Goal: Information Seeking & Learning: Compare options

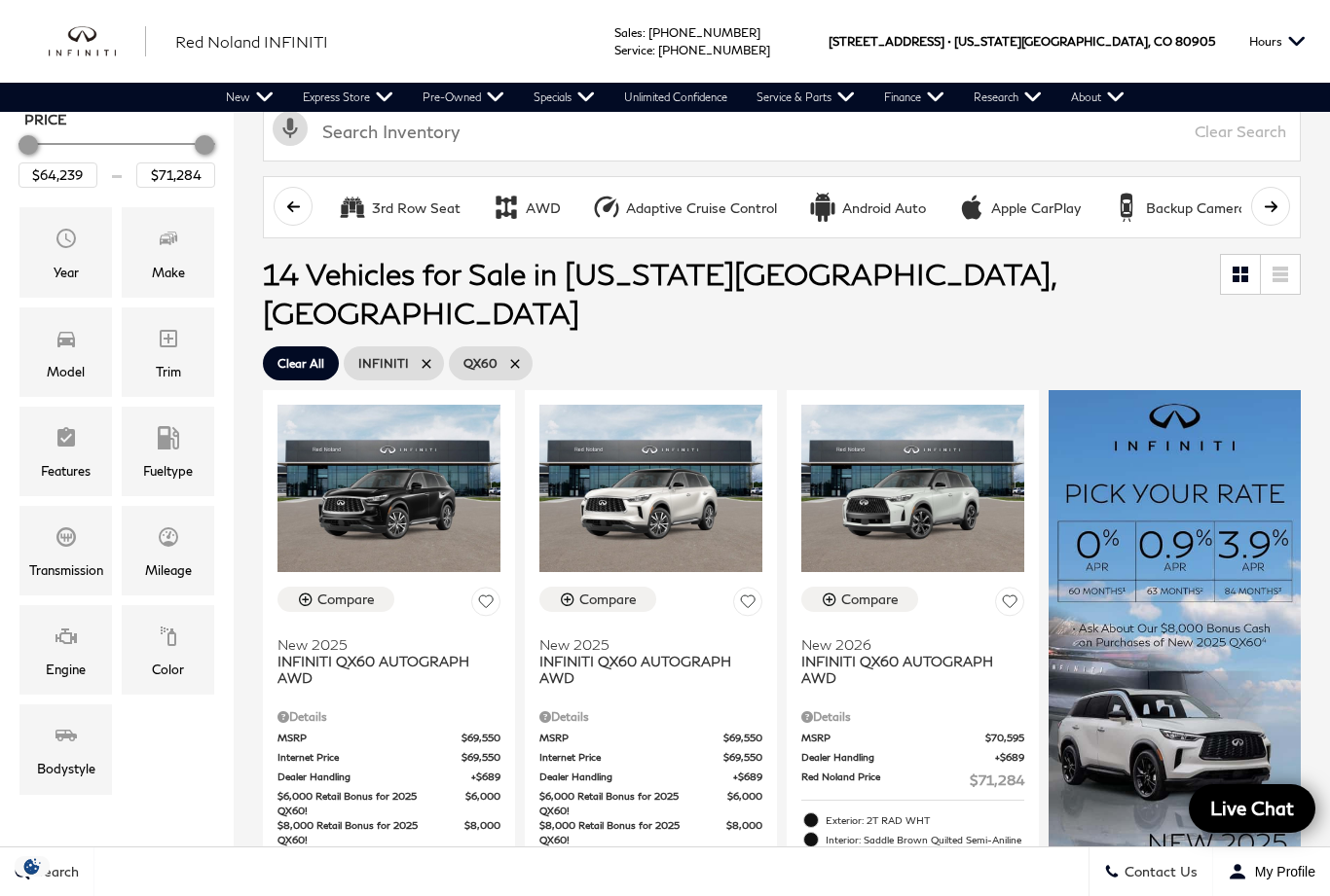
scroll to position [191, 0]
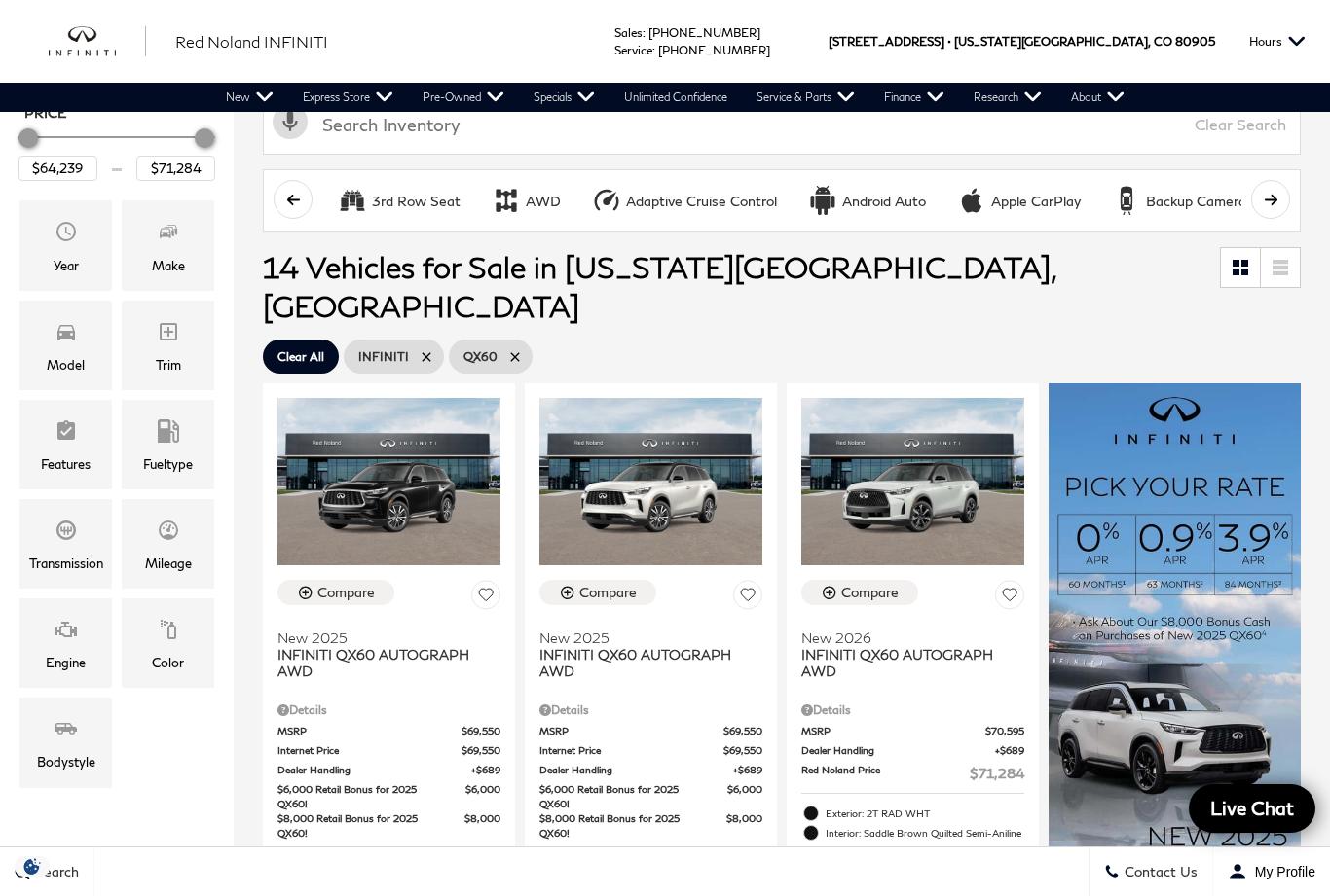
click at [629, 744] on span "Internet Price" at bounding box center [631, 751] width 184 height 15
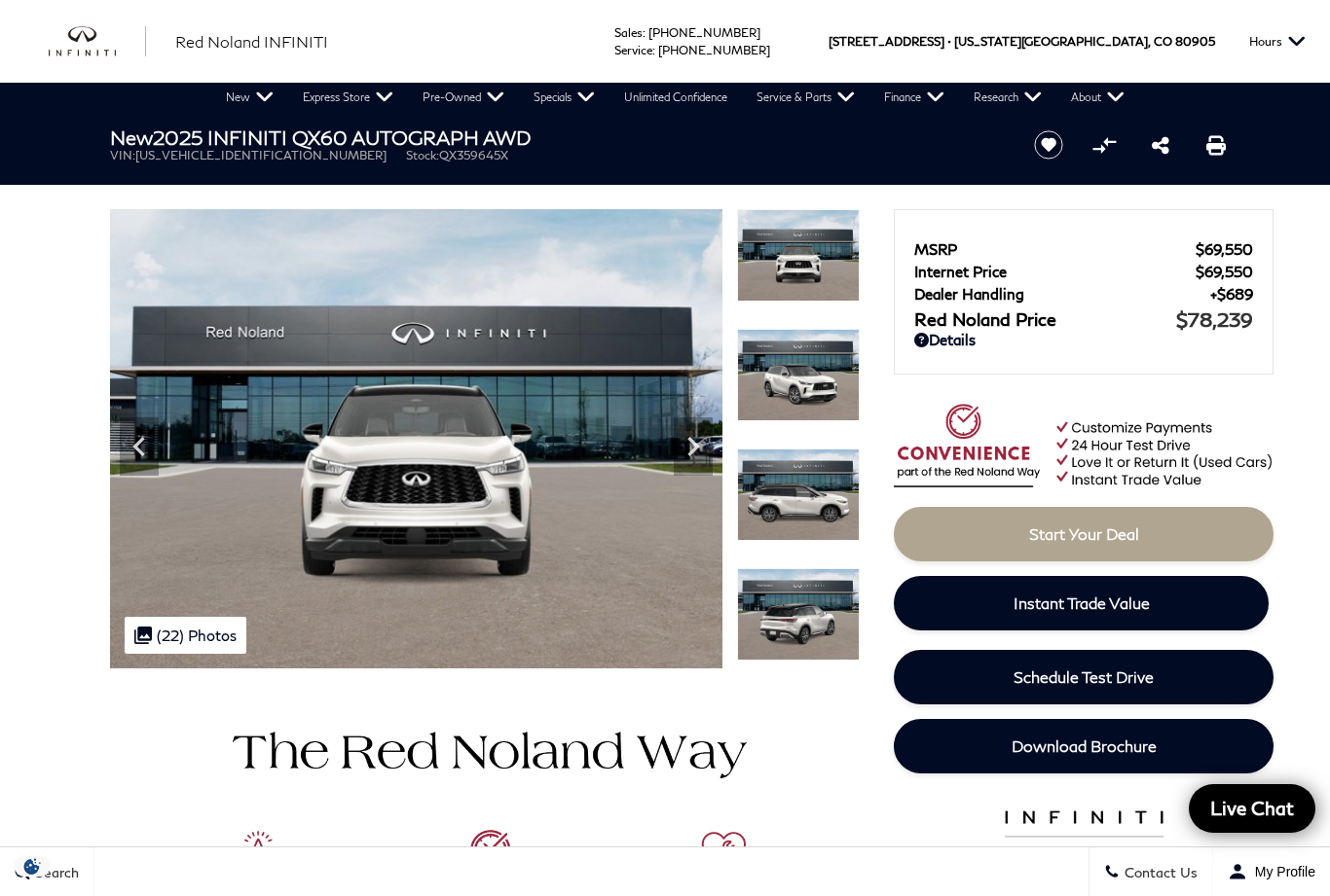
click at [194, 627] on div ".cls-1, .cls-3 { fill: #c50033; } .cls-1 { clip-rule: evenodd; } .cls-2 { clip-…" at bounding box center [185, 634] width 121 height 37
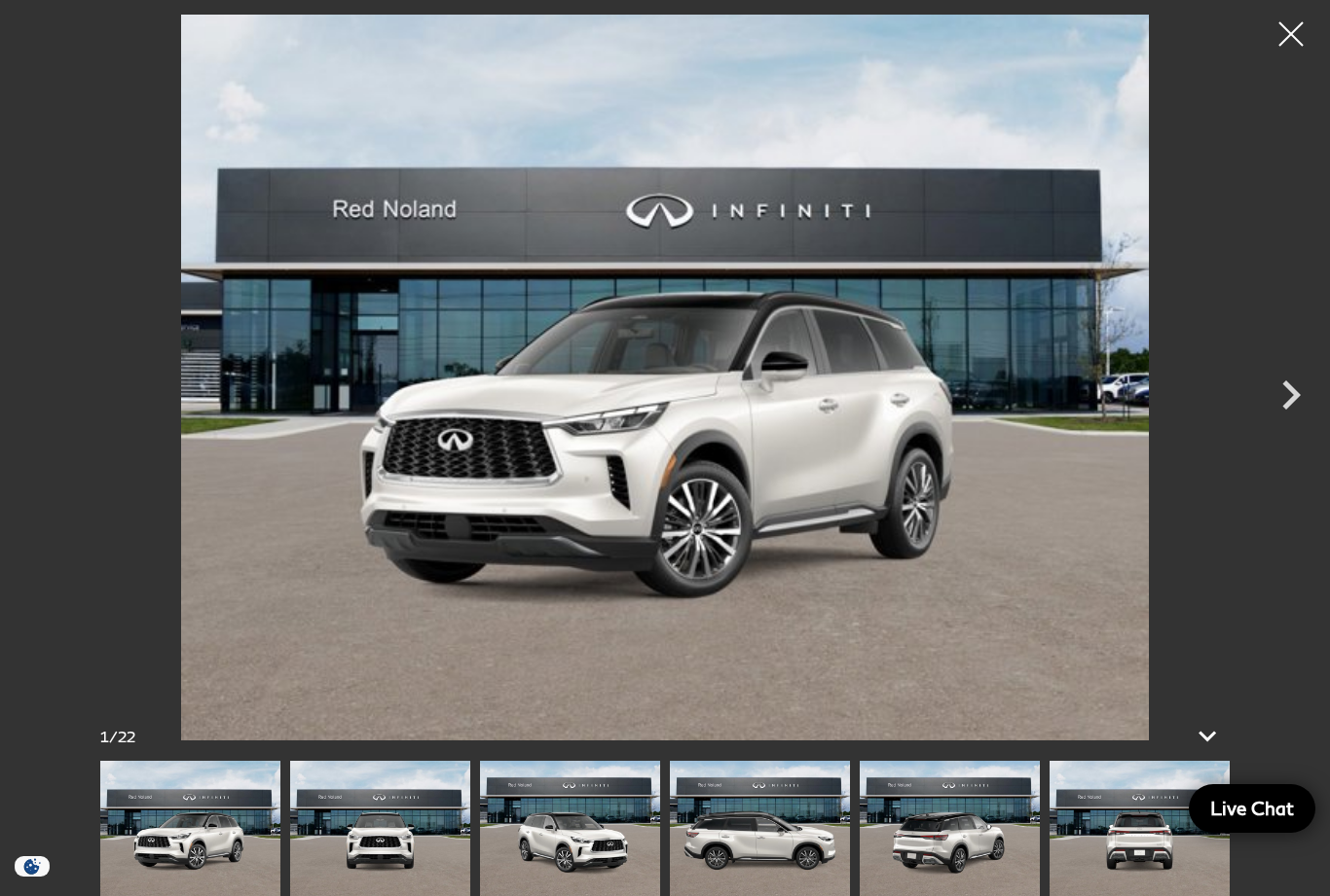
scroll to position [972, 0]
click at [1301, 421] on icon "Next" at bounding box center [1290, 395] width 59 height 59
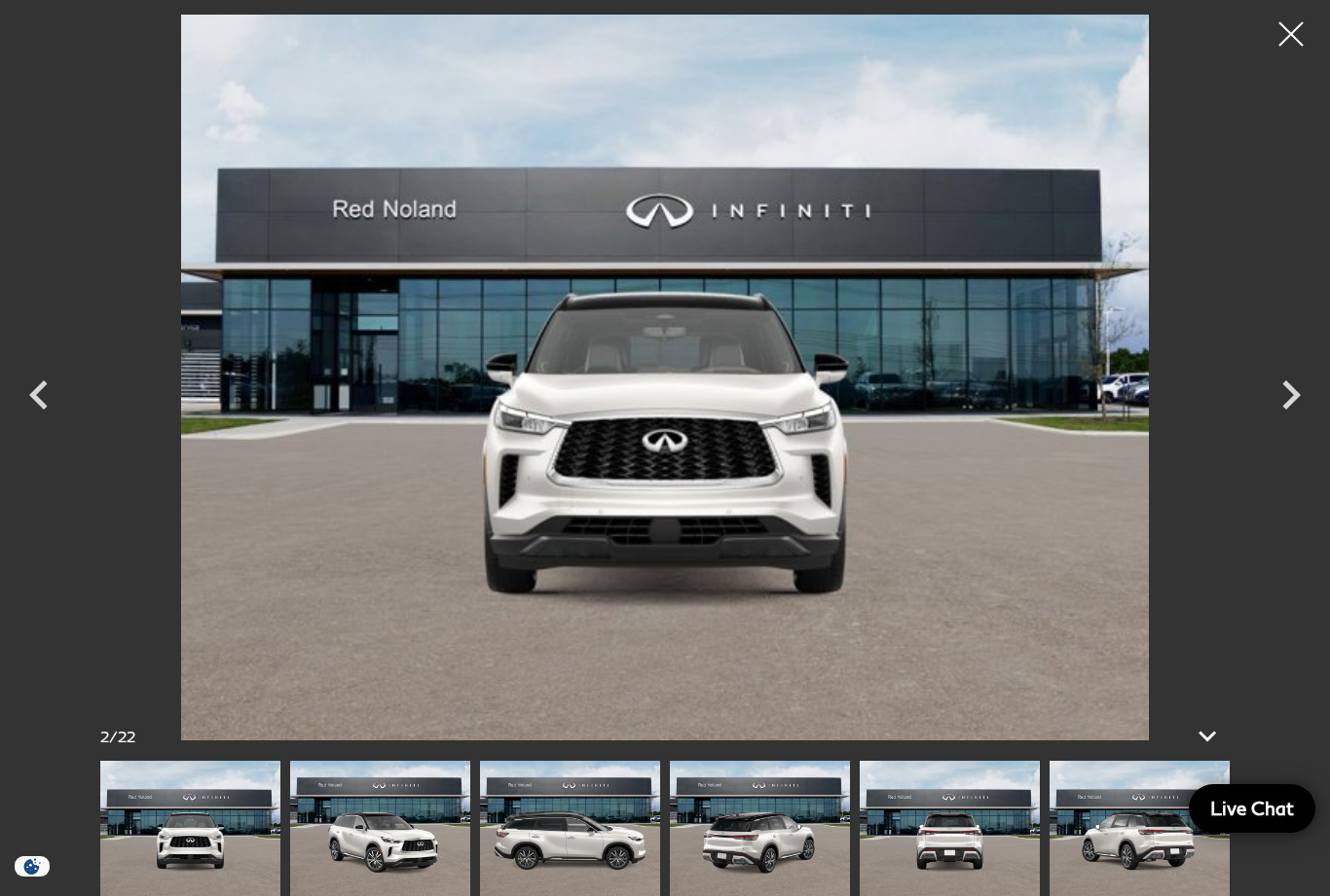
click at [1292, 410] on icon "Next" at bounding box center [1291, 395] width 19 height 29
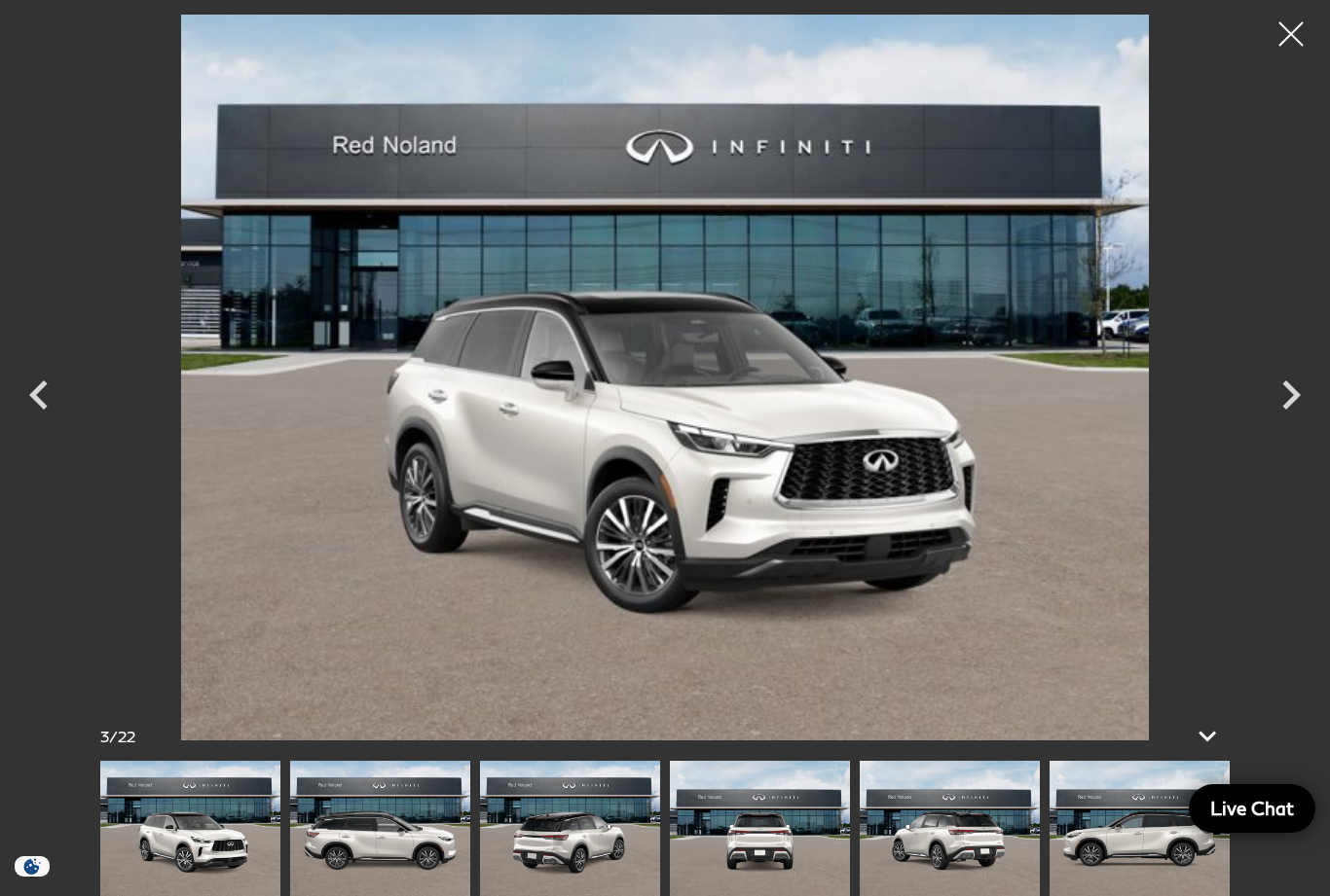
click at [1290, 410] on icon "Next" at bounding box center [1291, 395] width 19 height 29
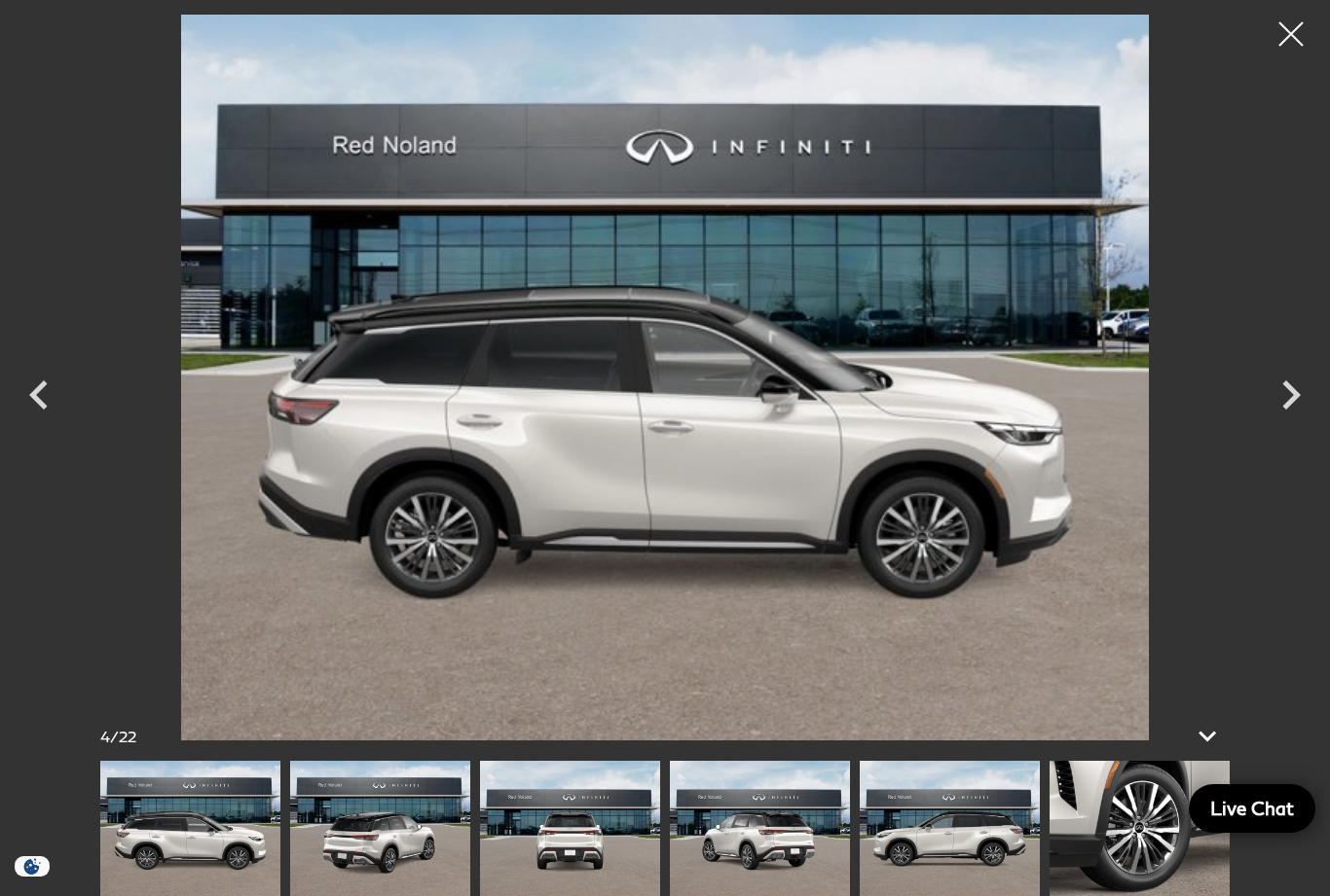
click at [1286, 425] on icon "Next" at bounding box center [1290, 395] width 59 height 59
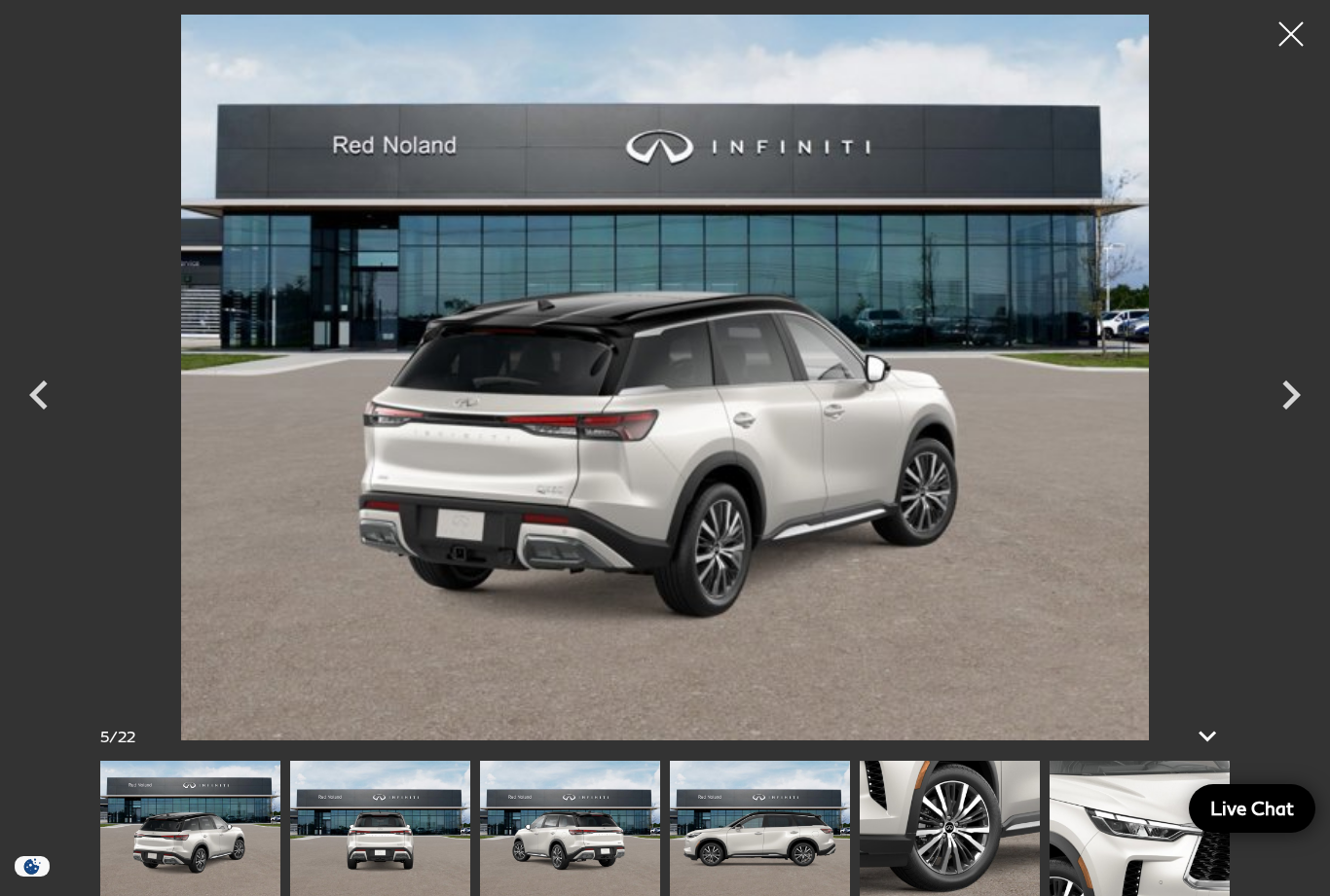
click at [1298, 425] on icon "Next" at bounding box center [1290, 395] width 59 height 59
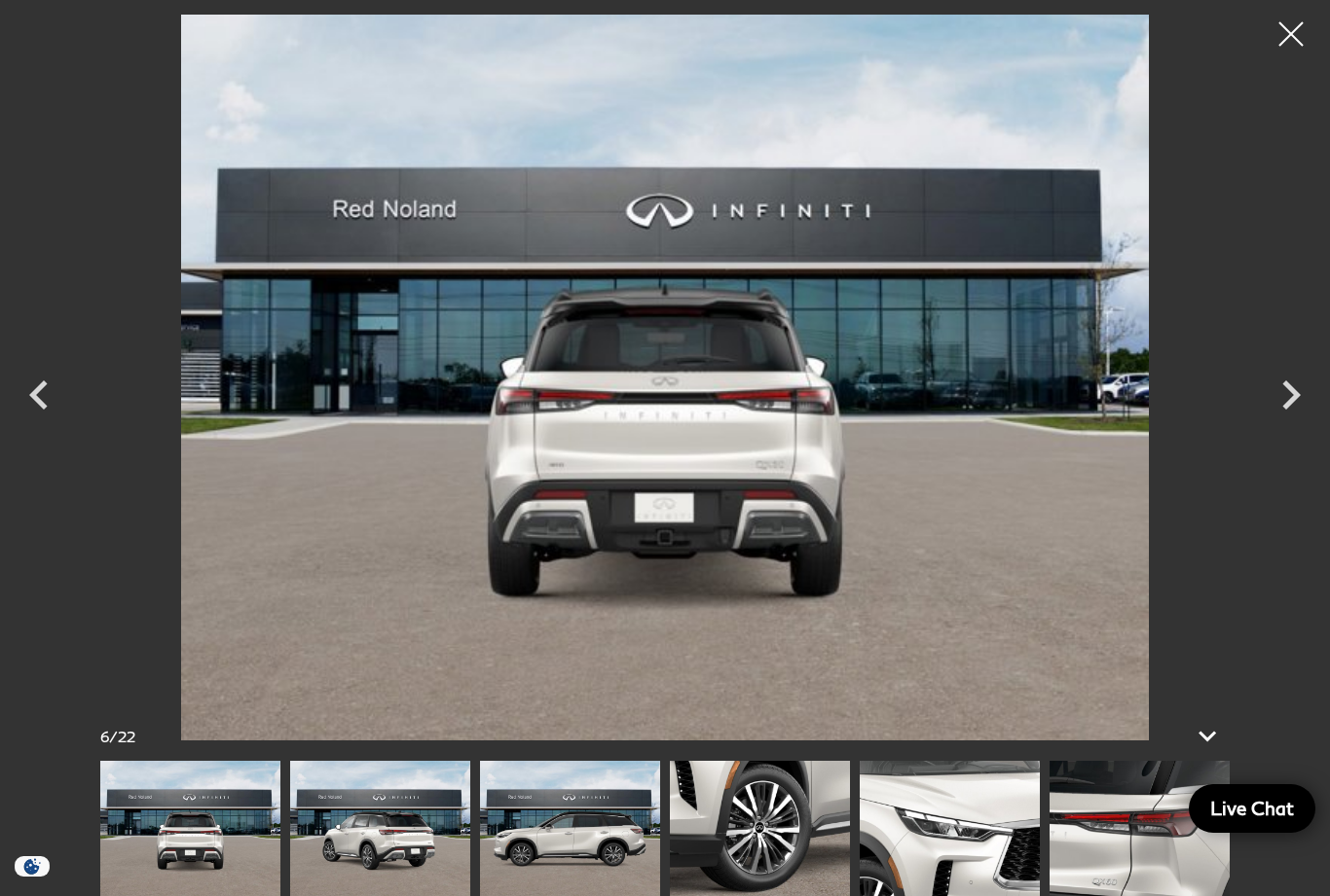
click at [1294, 410] on icon "Next" at bounding box center [1291, 395] width 19 height 29
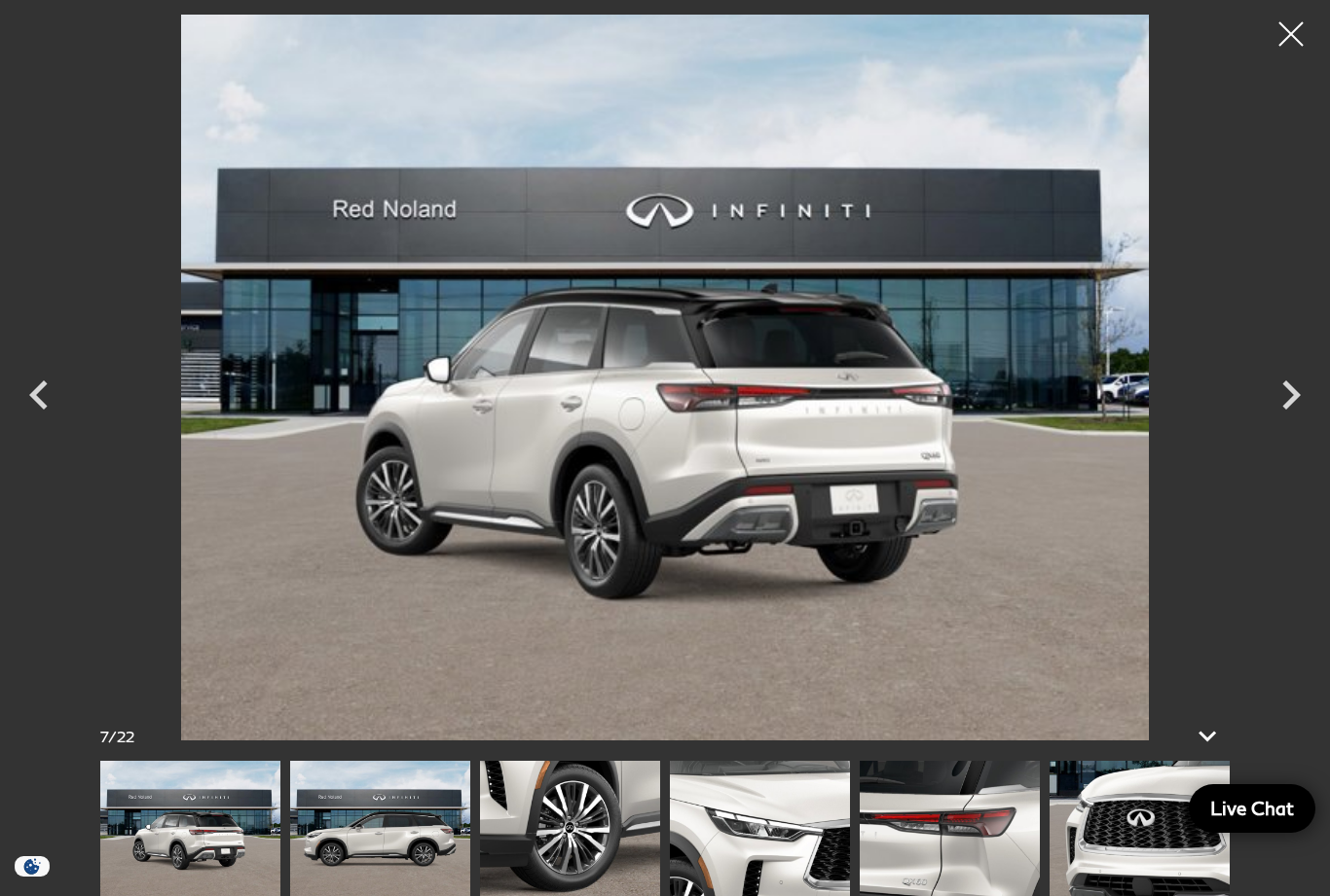
click at [1296, 410] on icon "Next" at bounding box center [1291, 395] width 19 height 29
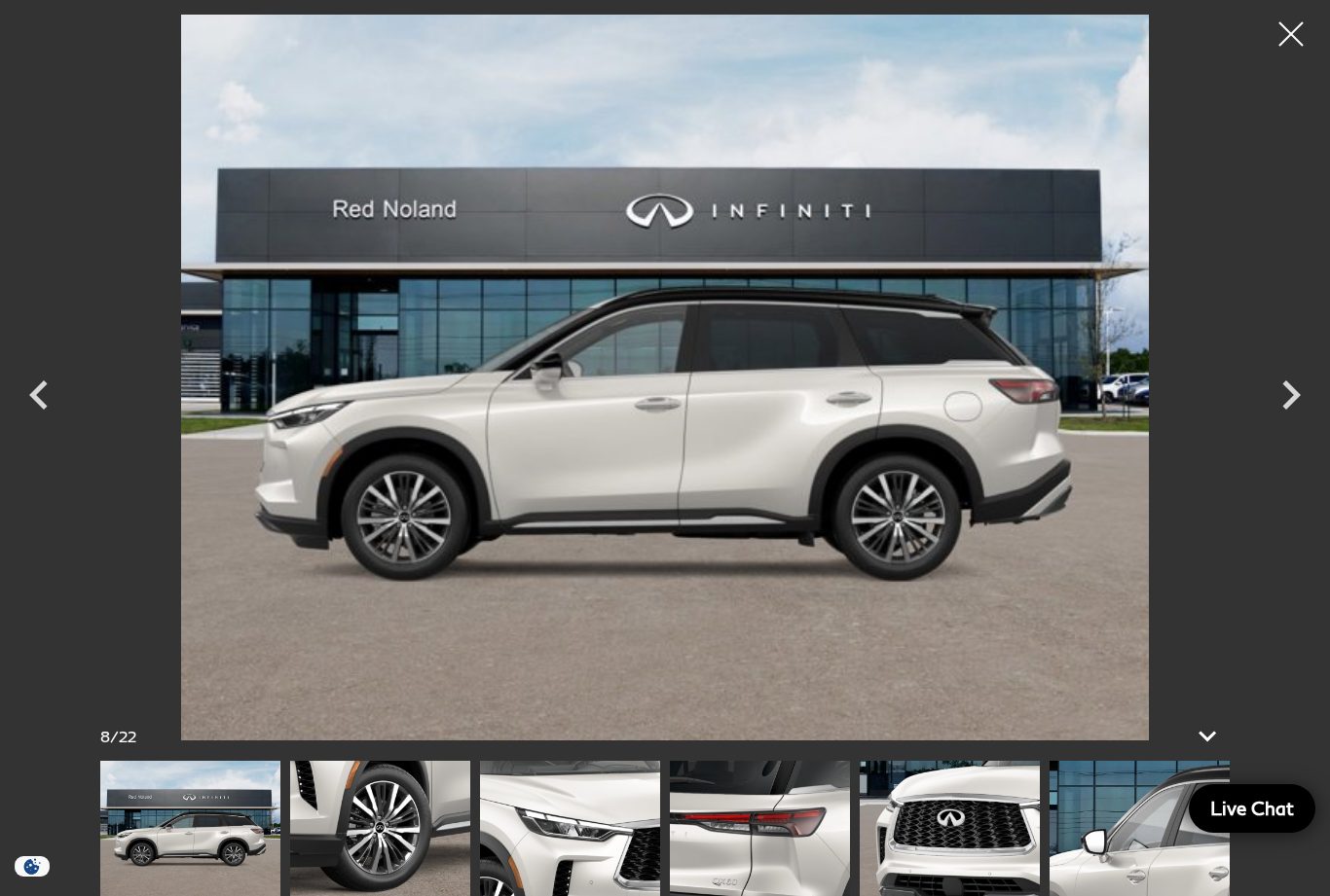
click at [1291, 410] on icon "Next" at bounding box center [1291, 395] width 19 height 29
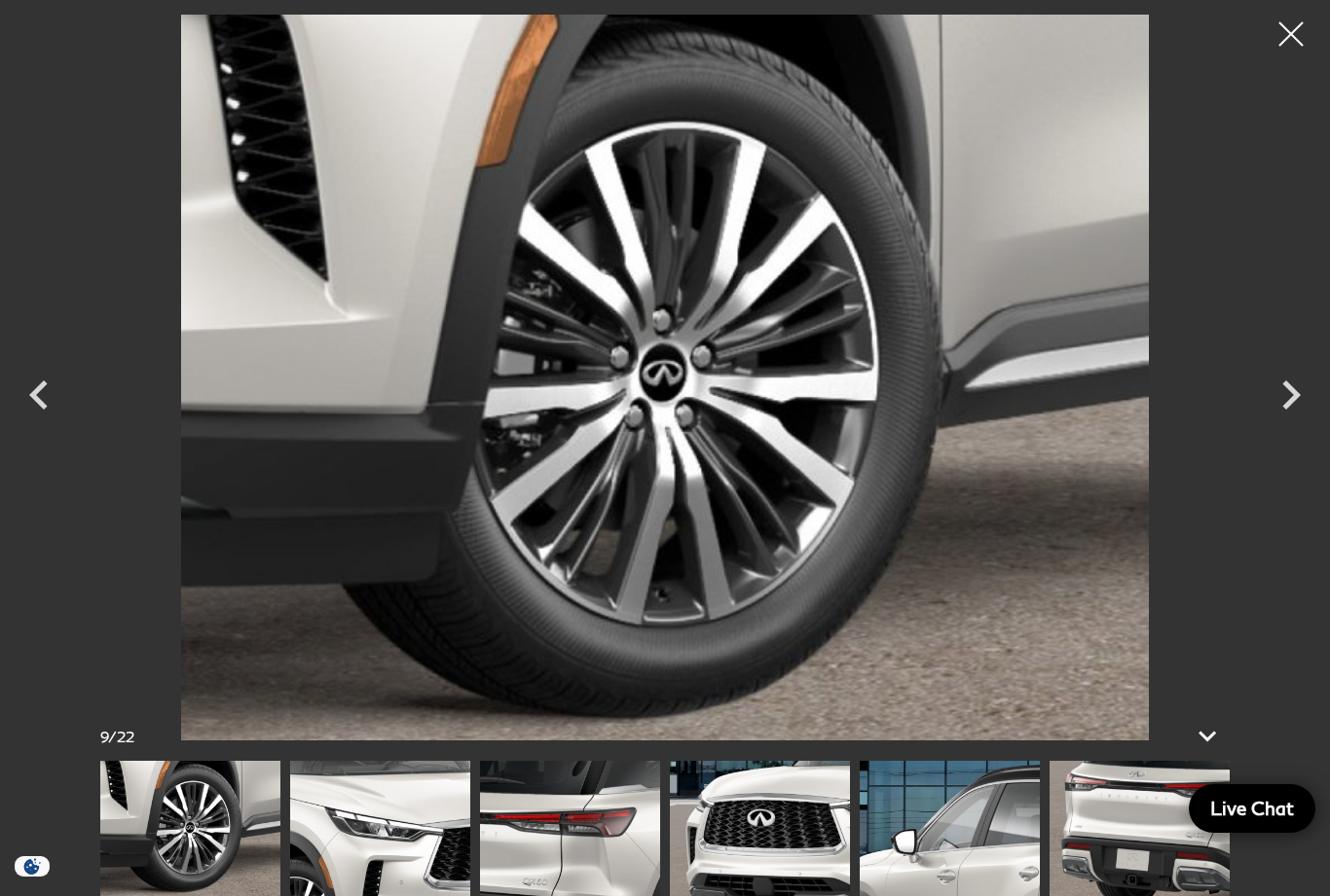
click at [1296, 410] on icon "Next" at bounding box center [1291, 395] width 19 height 29
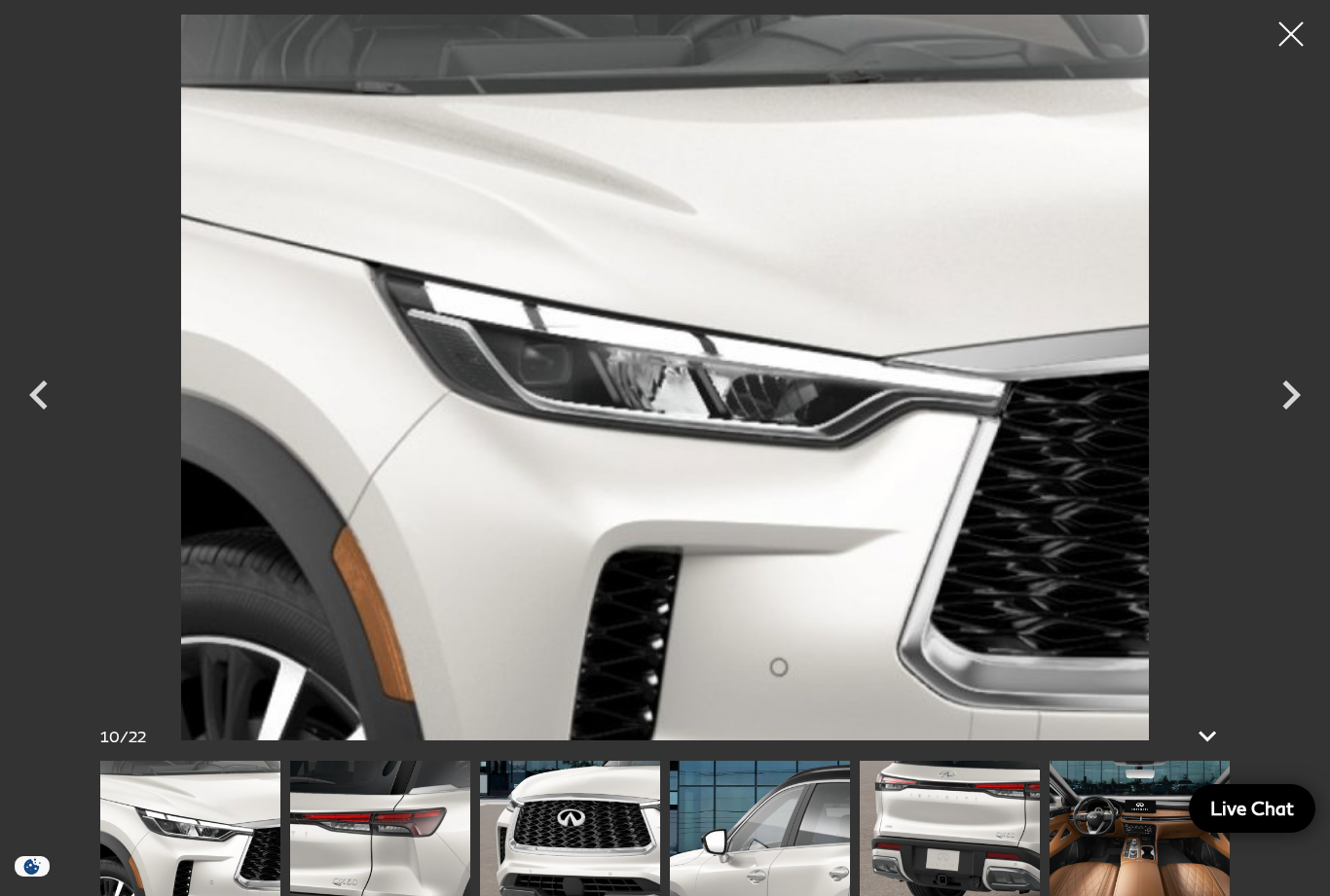
click at [1296, 425] on icon "Next" at bounding box center [1290, 395] width 59 height 59
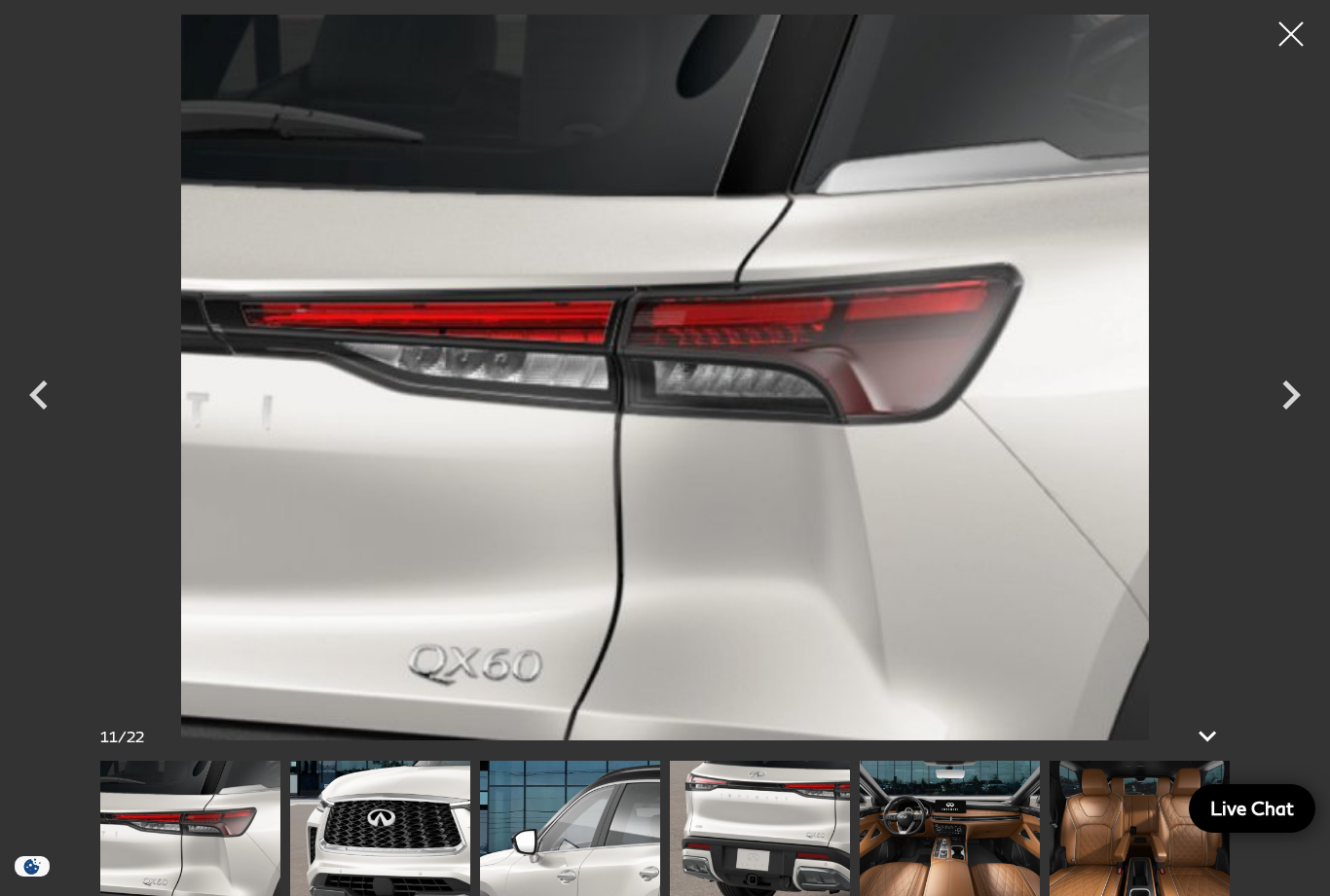
click at [1295, 425] on icon "Next" at bounding box center [1290, 395] width 59 height 59
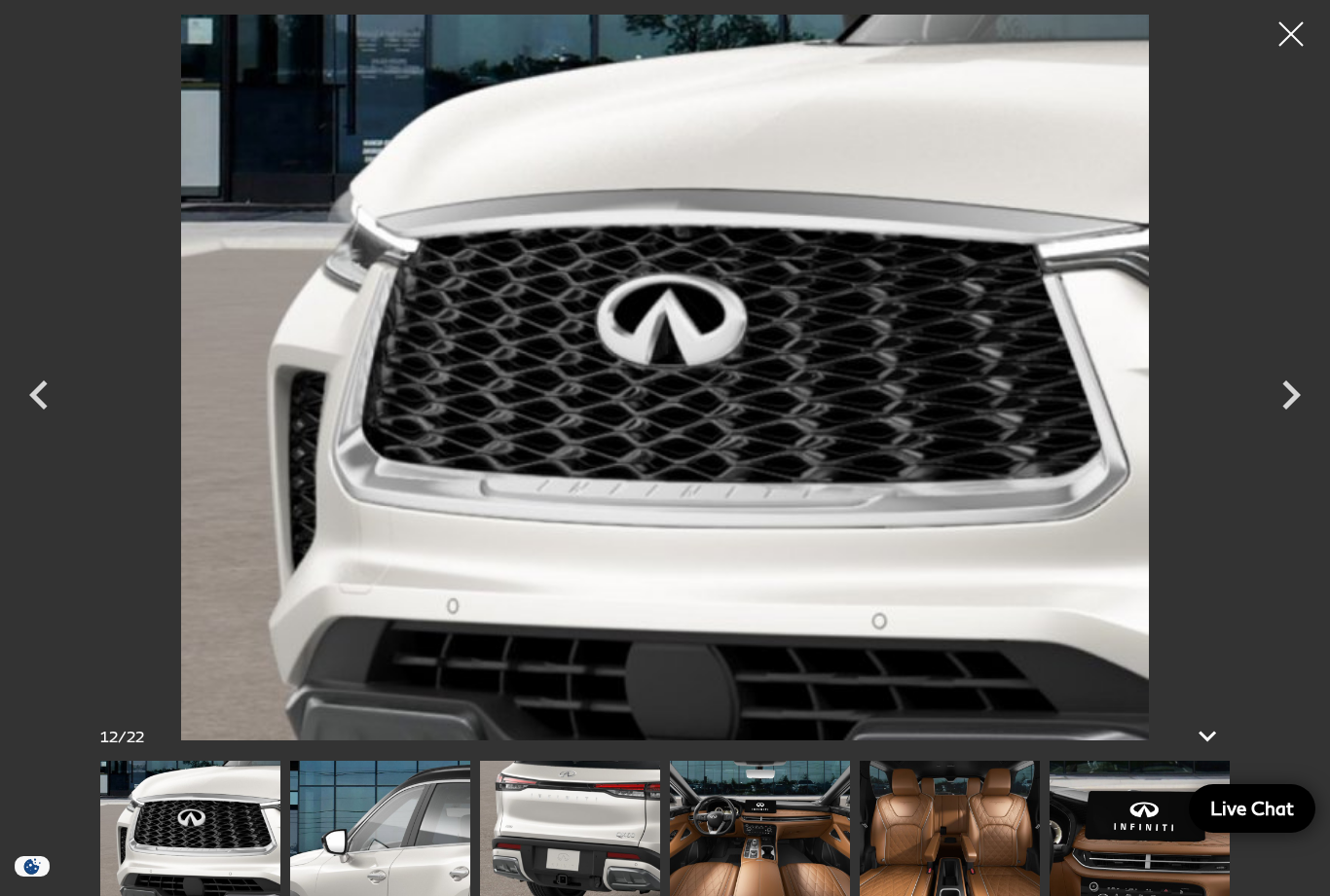
click at [1296, 425] on icon "Next" at bounding box center [1290, 395] width 59 height 59
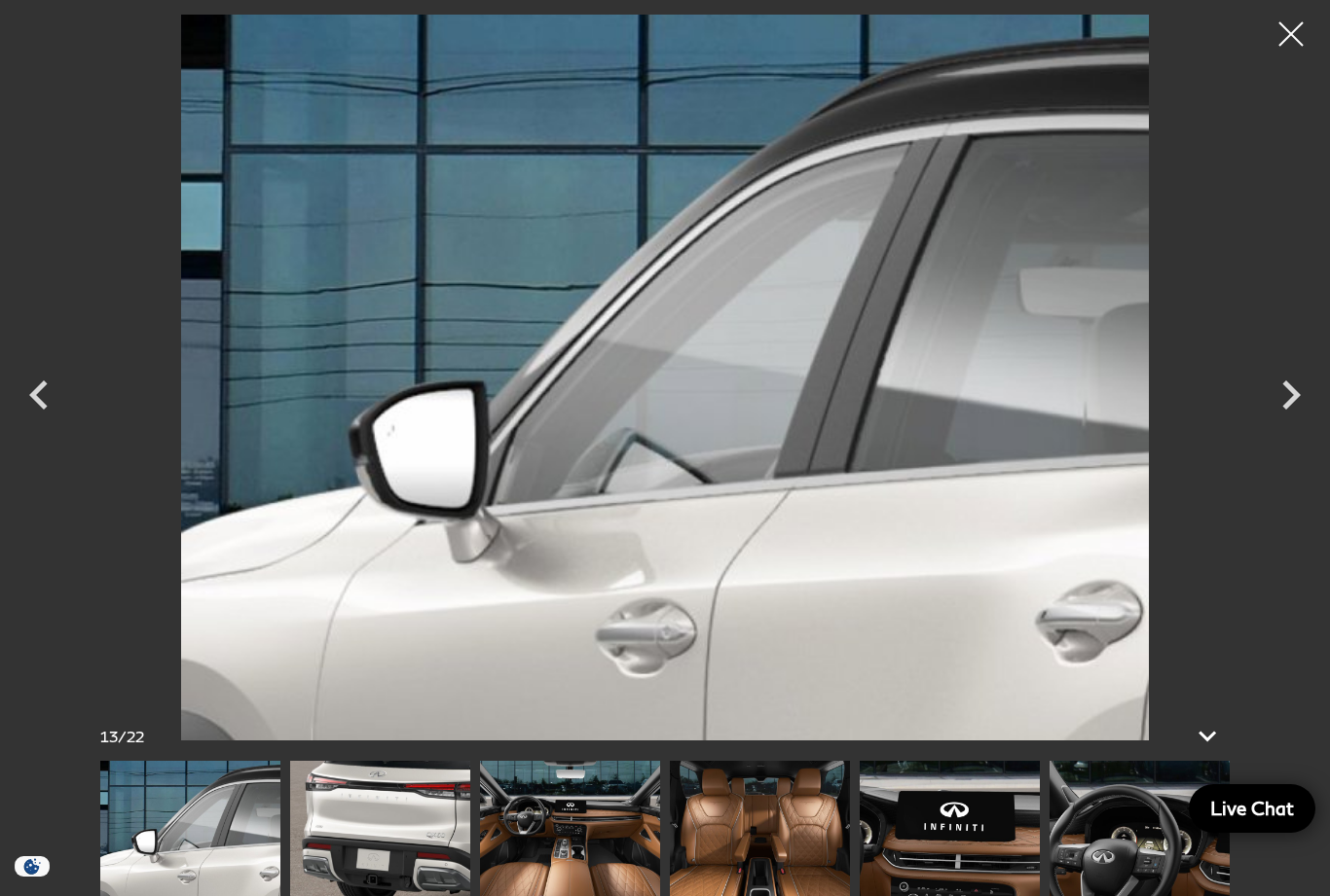
click at [1303, 425] on icon "Next" at bounding box center [1290, 395] width 59 height 59
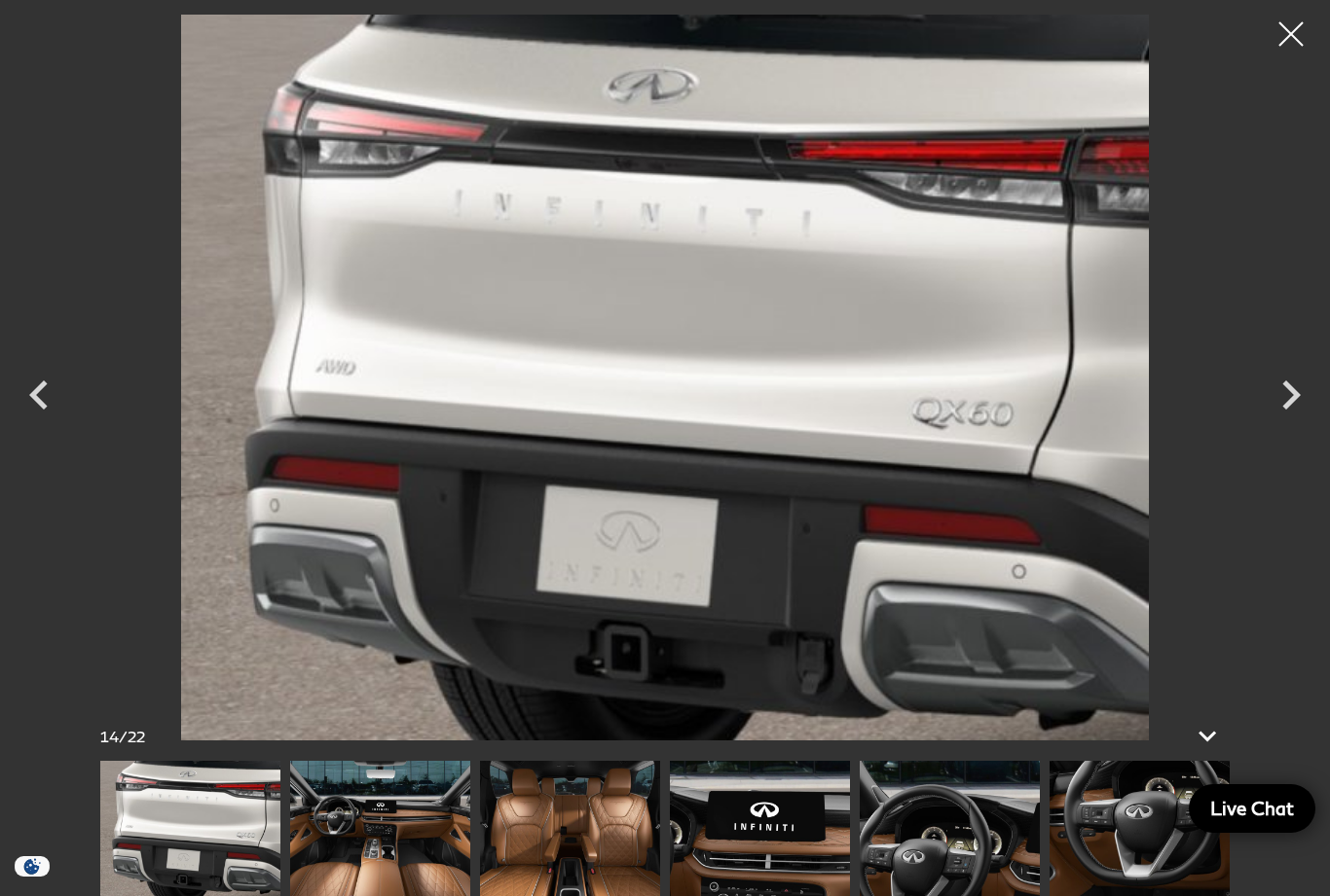
click at [1301, 425] on icon "Next" at bounding box center [1290, 395] width 59 height 59
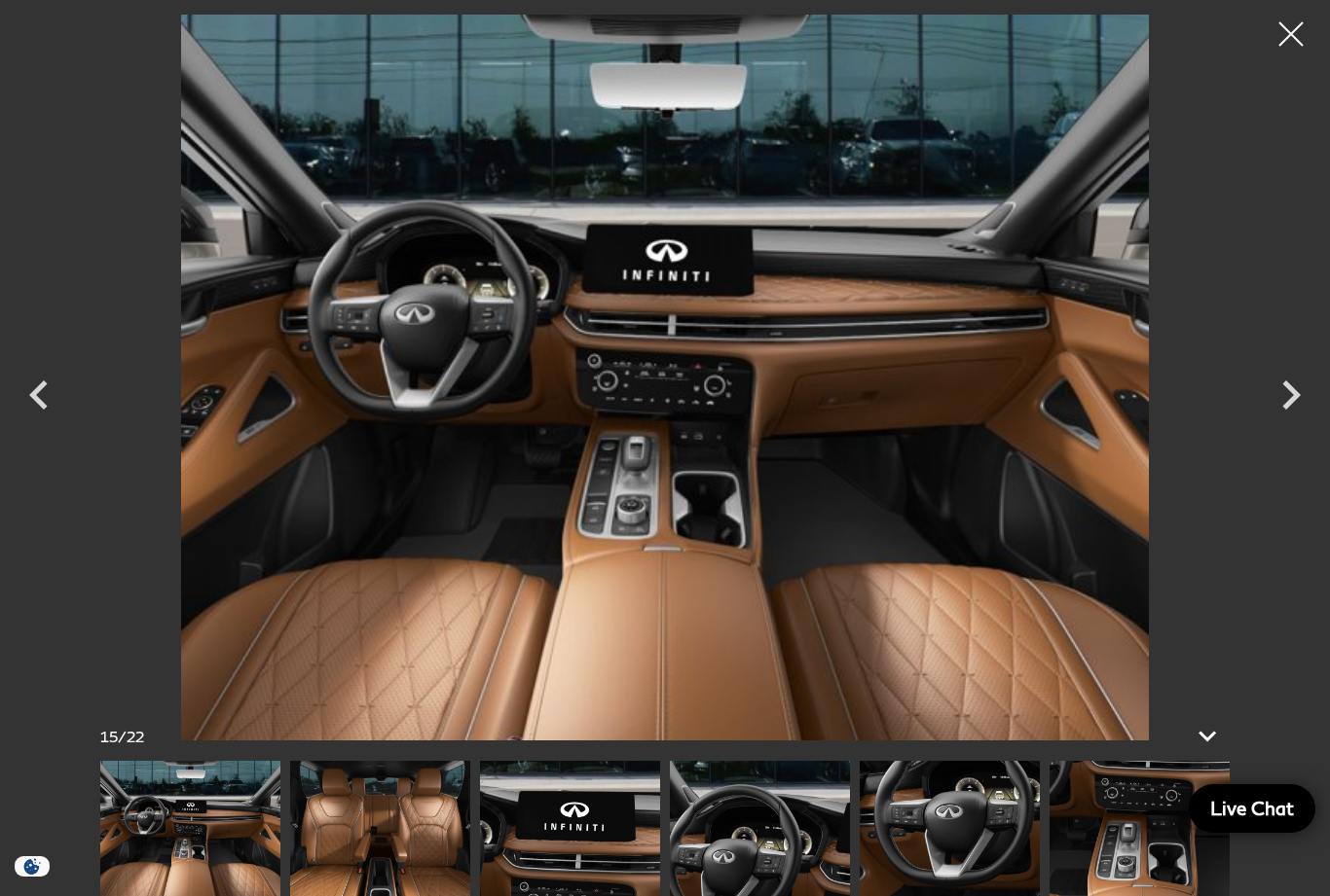
click at [1289, 424] on icon "Next" at bounding box center [1290, 395] width 59 height 59
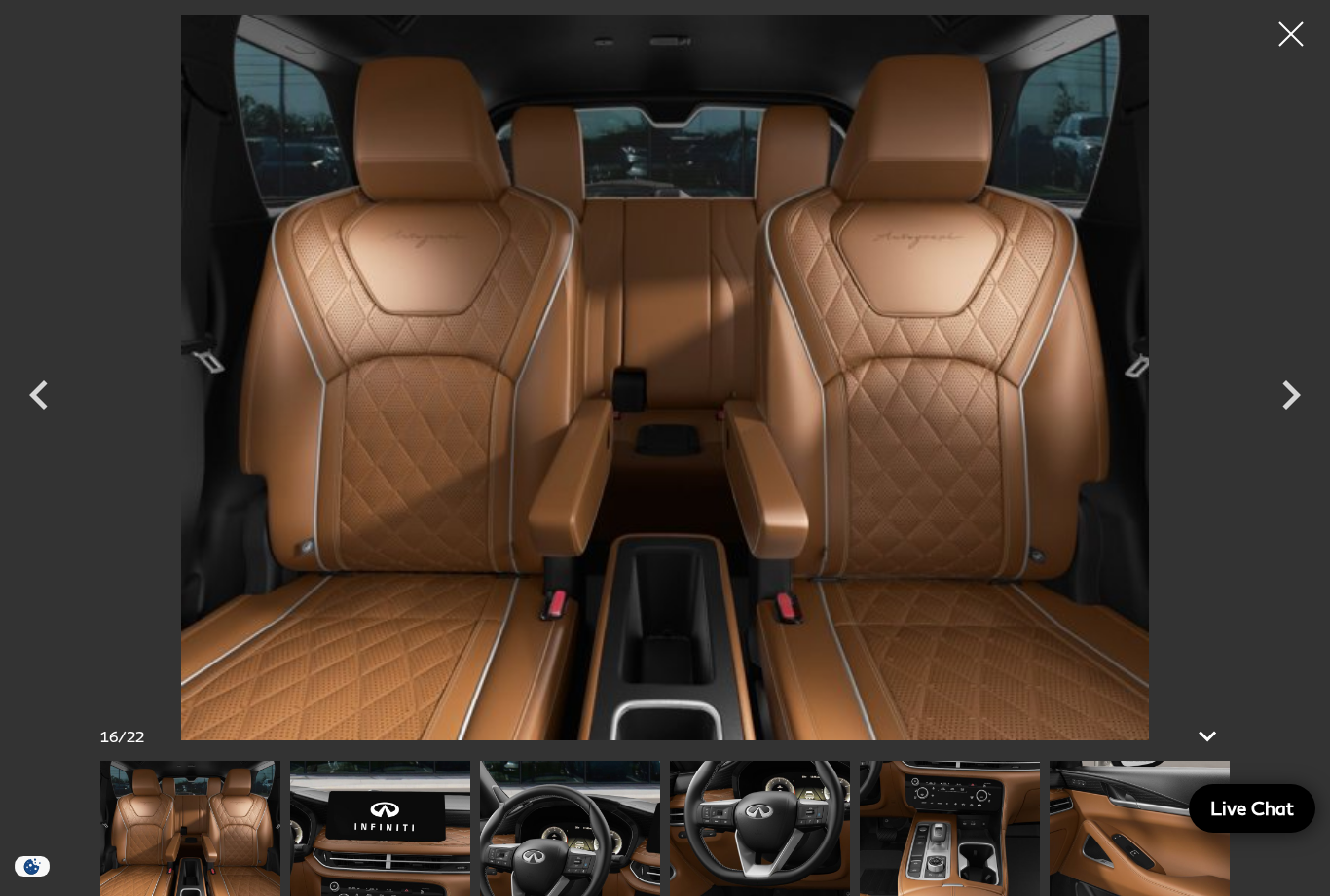
scroll to position [1323, 0]
click at [1294, 391] on icon "Next" at bounding box center [1291, 395] width 19 height 29
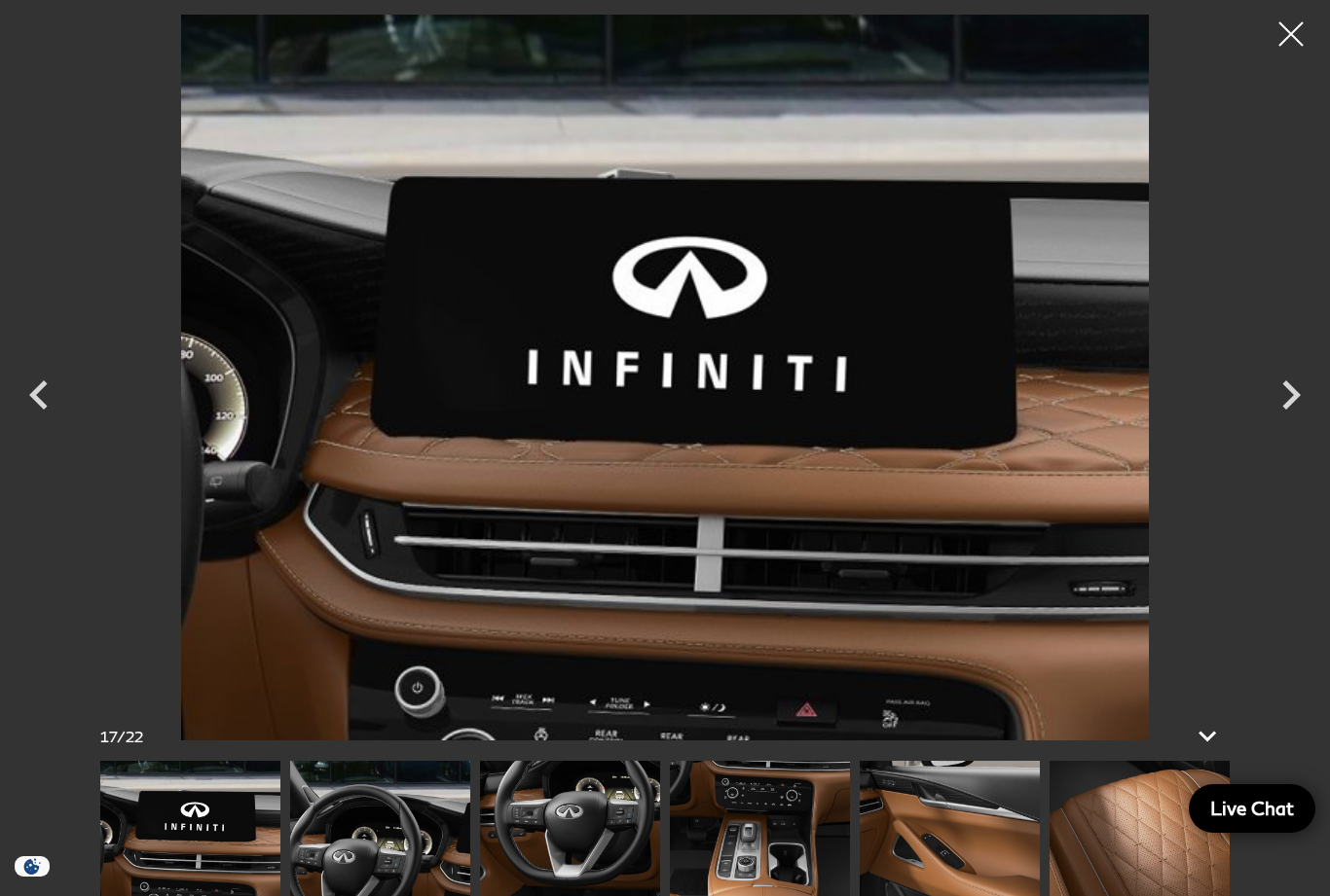
click at [1290, 397] on icon "Next" at bounding box center [1290, 395] width 59 height 59
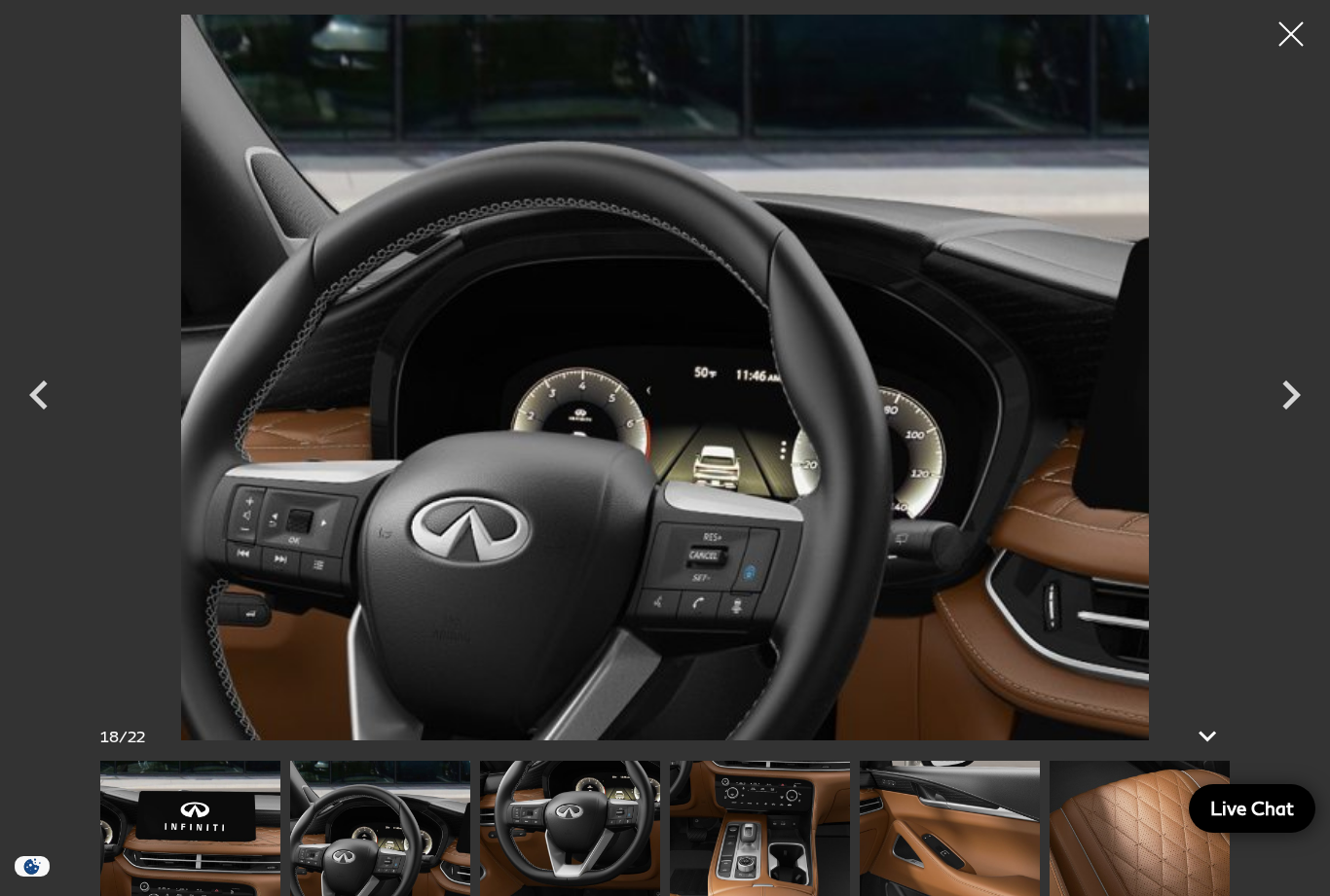
click at [1285, 397] on icon "Next" at bounding box center [1290, 395] width 59 height 59
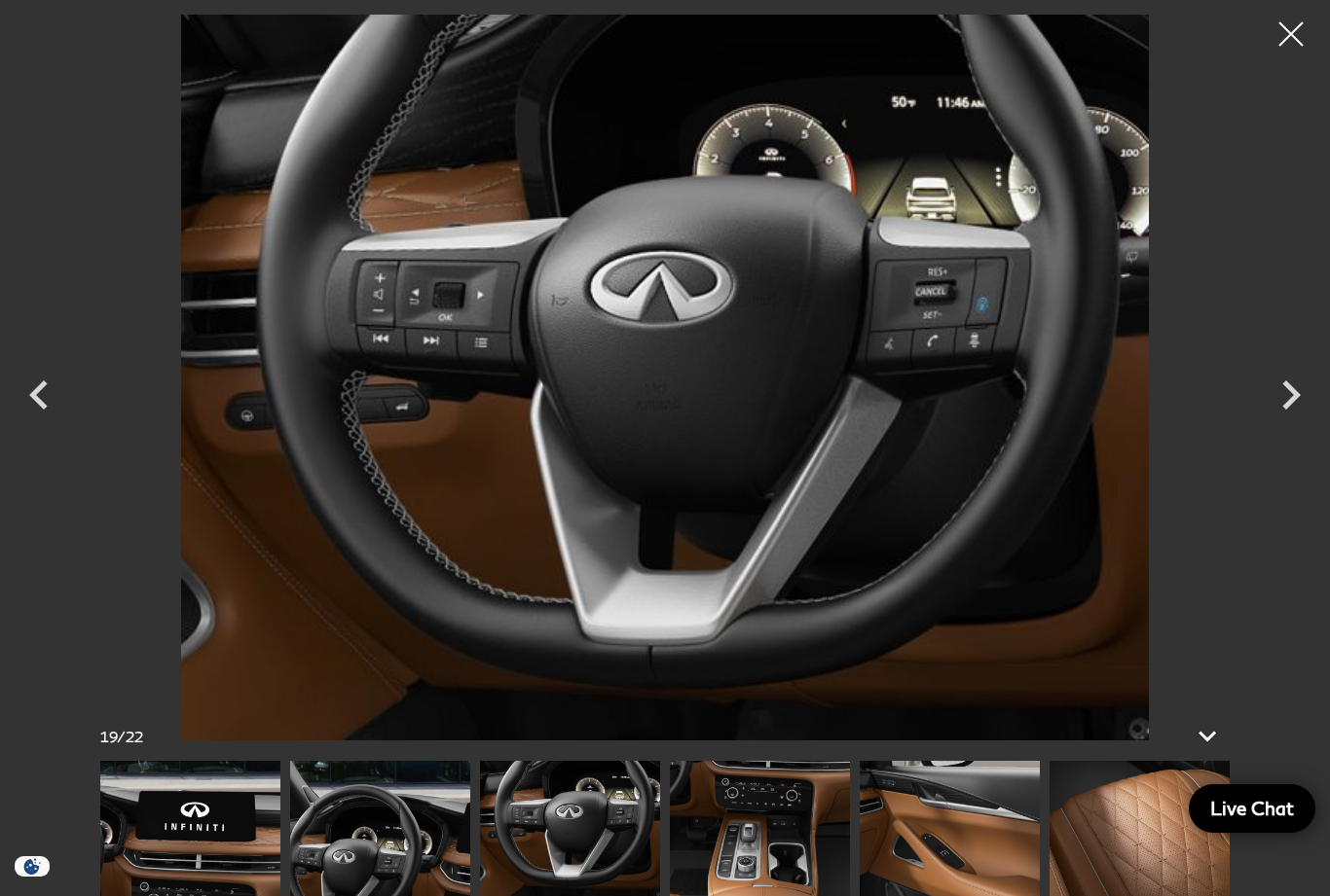
click at [1288, 396] on icon "Next" at bounding box center [1290, 395] width 59 height 59
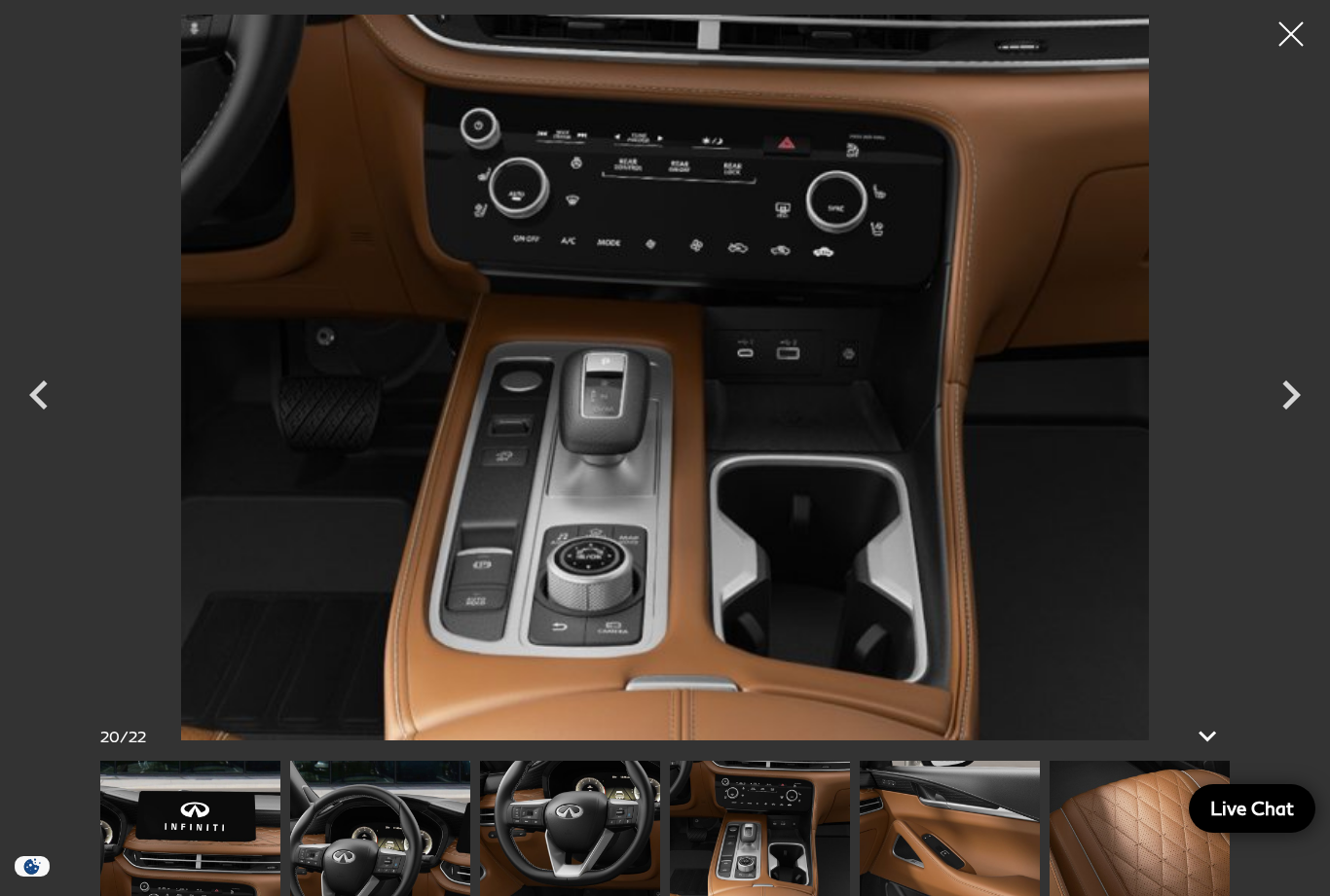
click at [1282, 400] on icon "Next" at bounding box center [1290, 395] width 59 height 59
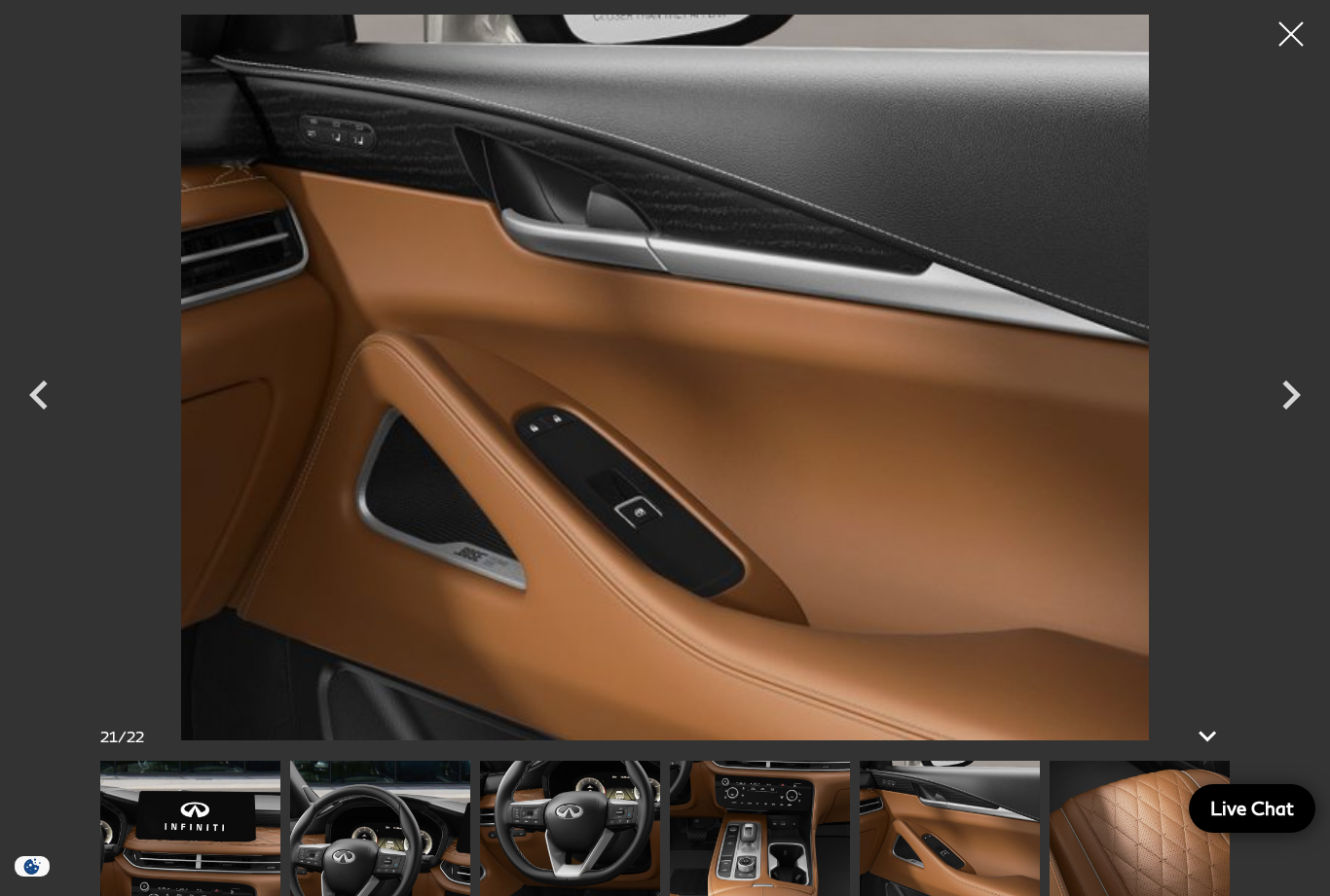
click at [1294, 404] on icon "Next" at bounding box center [1290, 395] width 59 height 59
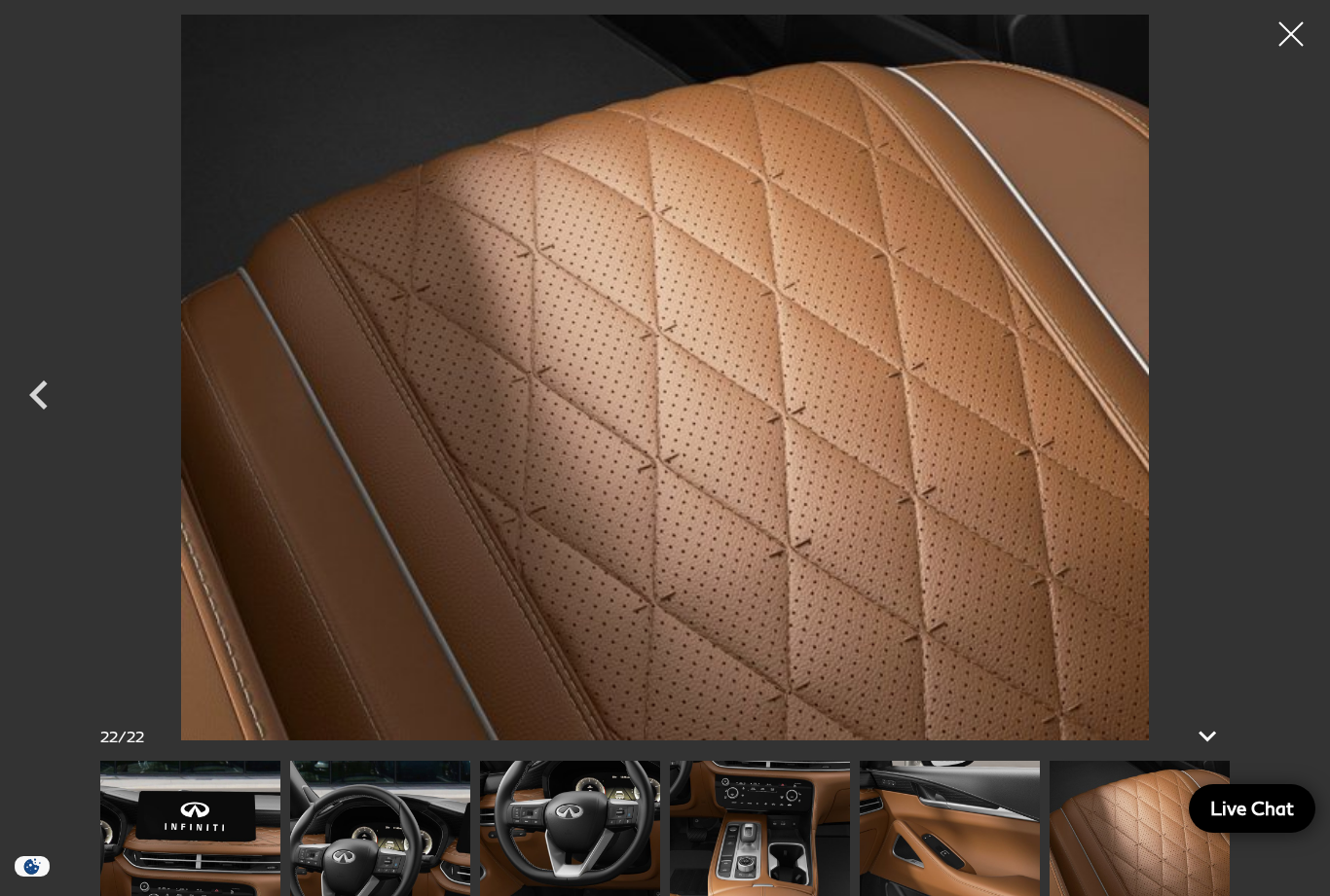
click at [1285, 48] on div at bounding box center [1290, 34] width 49 height 49
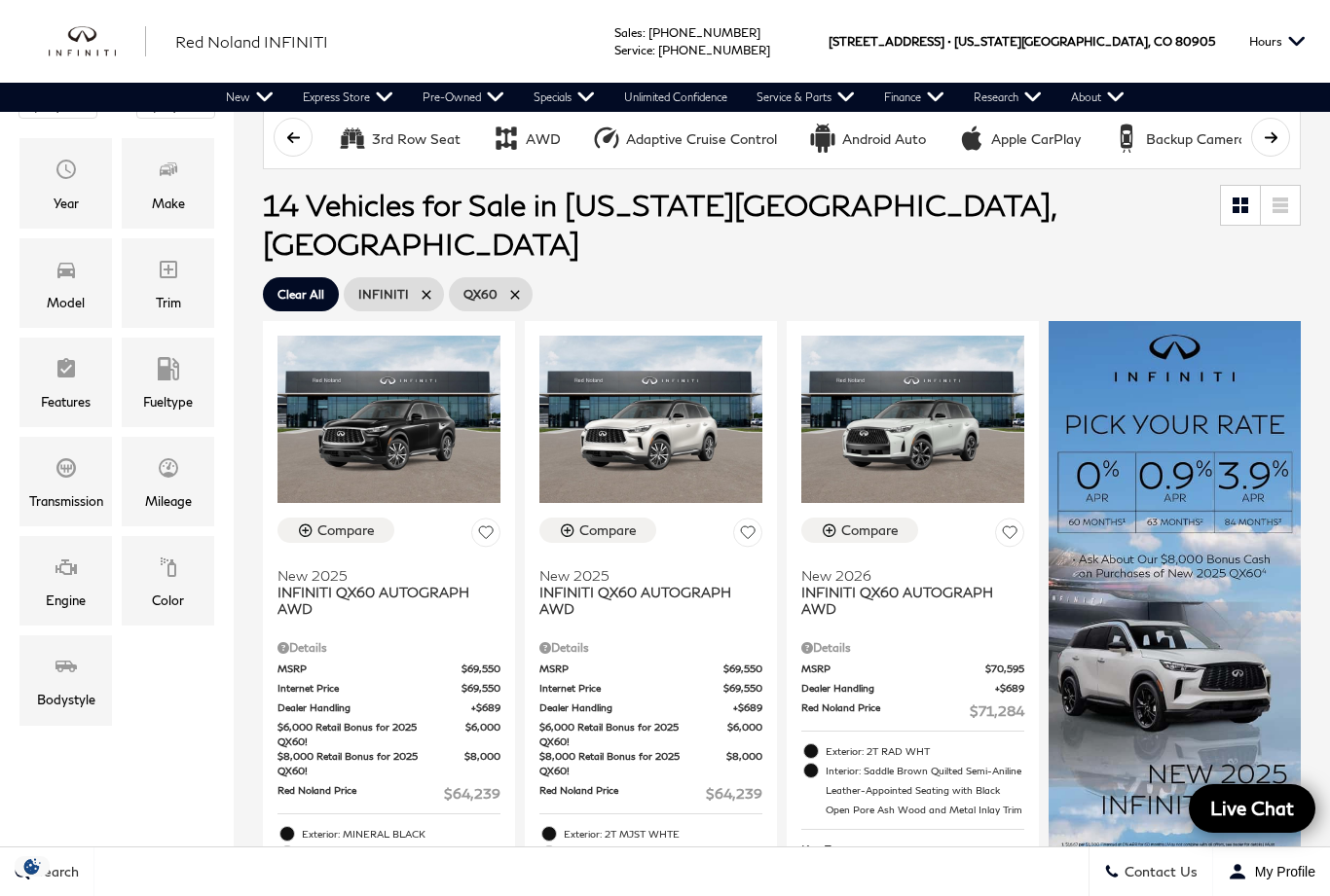
click at [854, 521] on div "Compare" at bounding box center [869, 530] width 58 height 18
click at [628, 521] on div "Compare" at bounding box center [608, 530] width 58 height 18
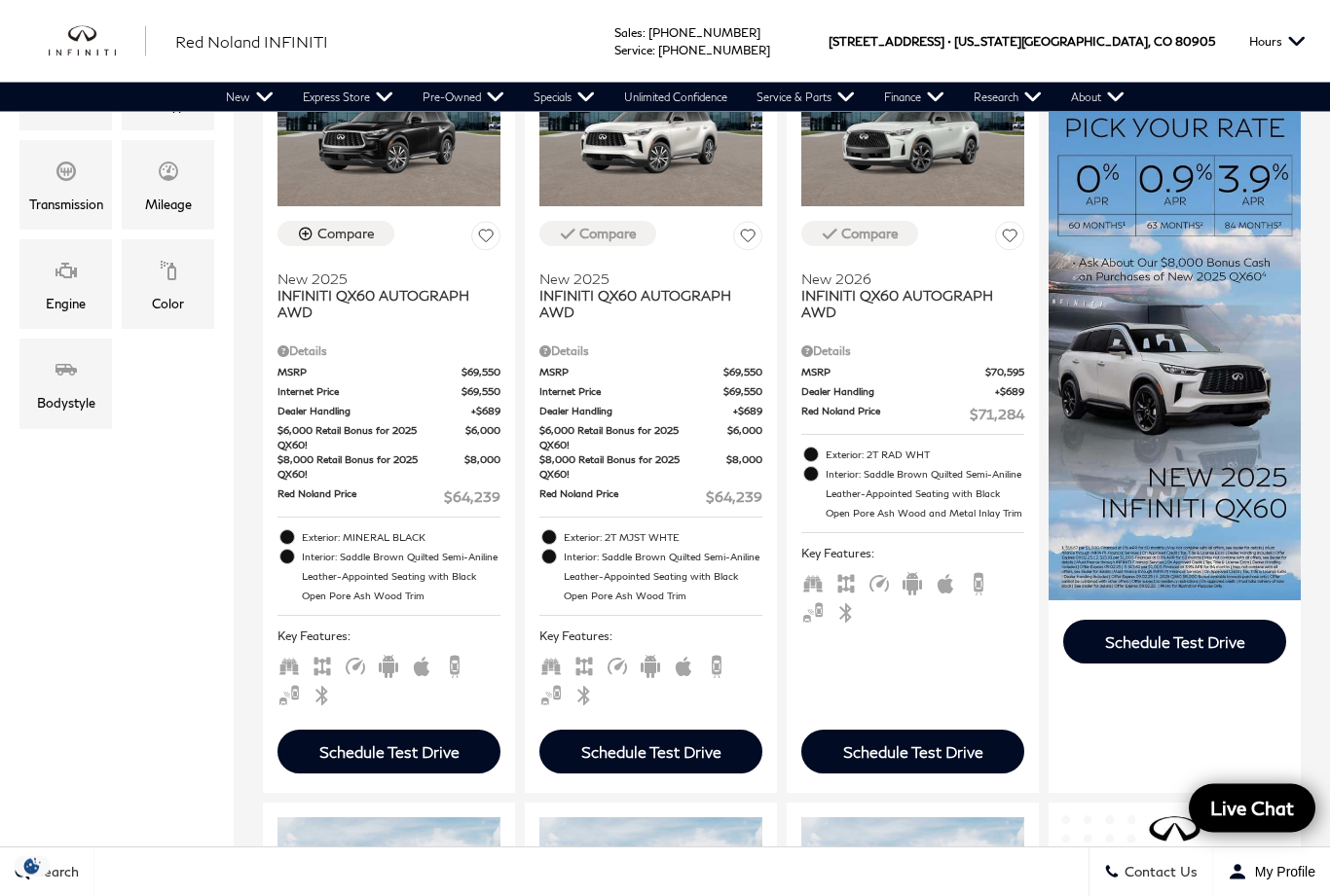
scroll to position [550, 0]
